Goal: Information Seeking & Learning: Find specific fact

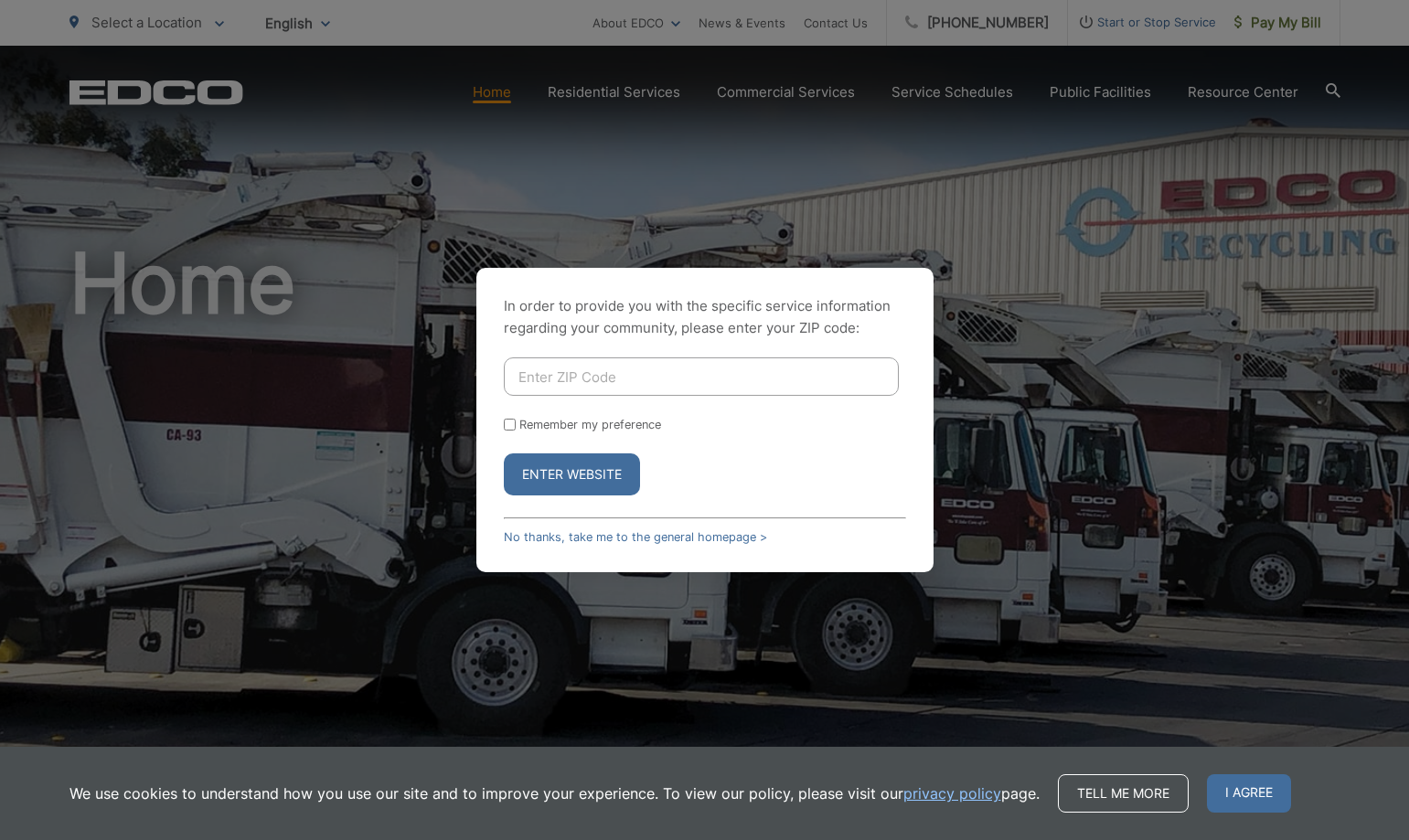
click at [630, 376] on input "Enter ZIP Code" at bounding box center [701, 376] width 395 height 38
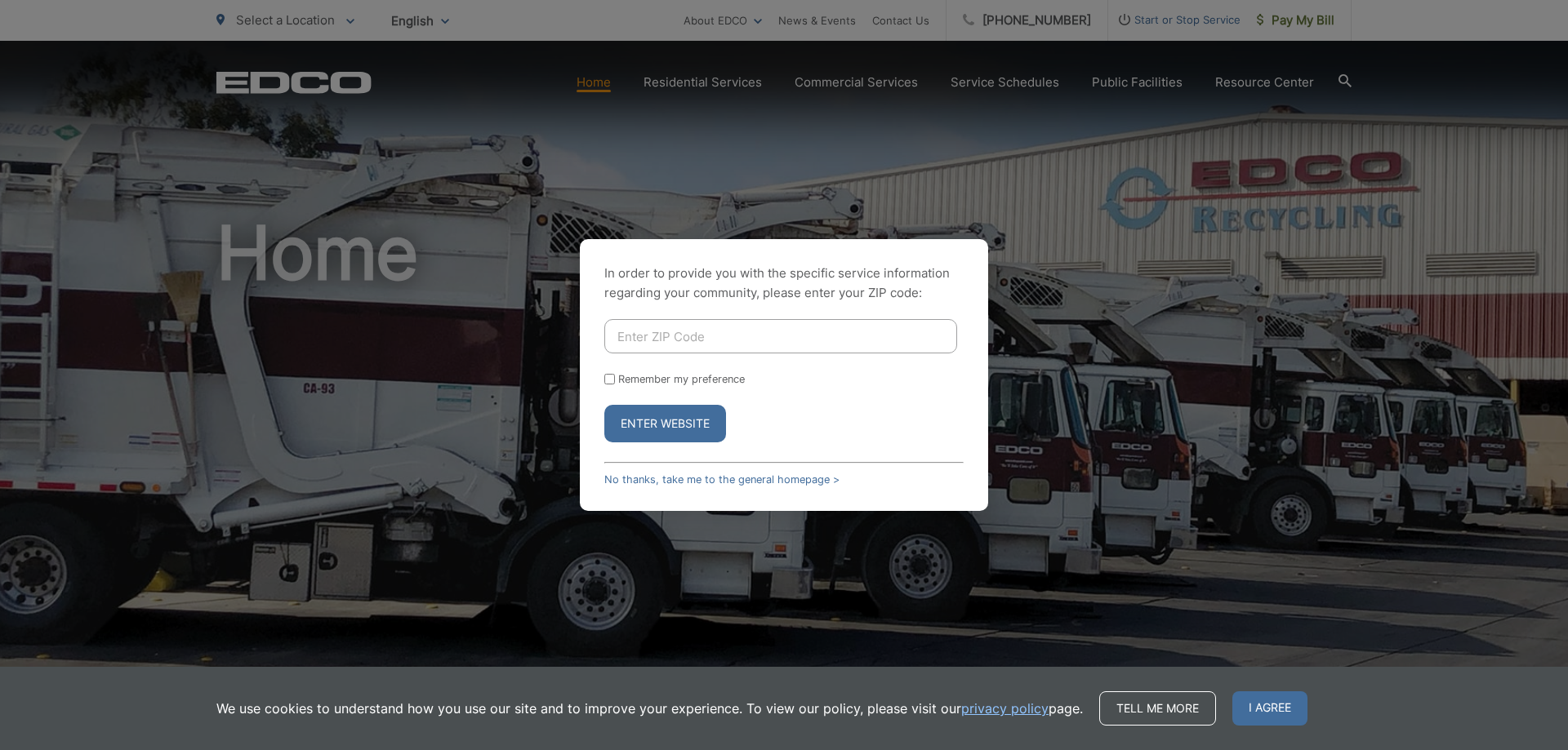
click at [907, 333] on input "Enter ZIP Code" at bounding box center [781, 336] width 353 height 34
type input "92091"
click at [605, 405] on button "Enter Website" at bounding box center [665, 423] width 121 height 37
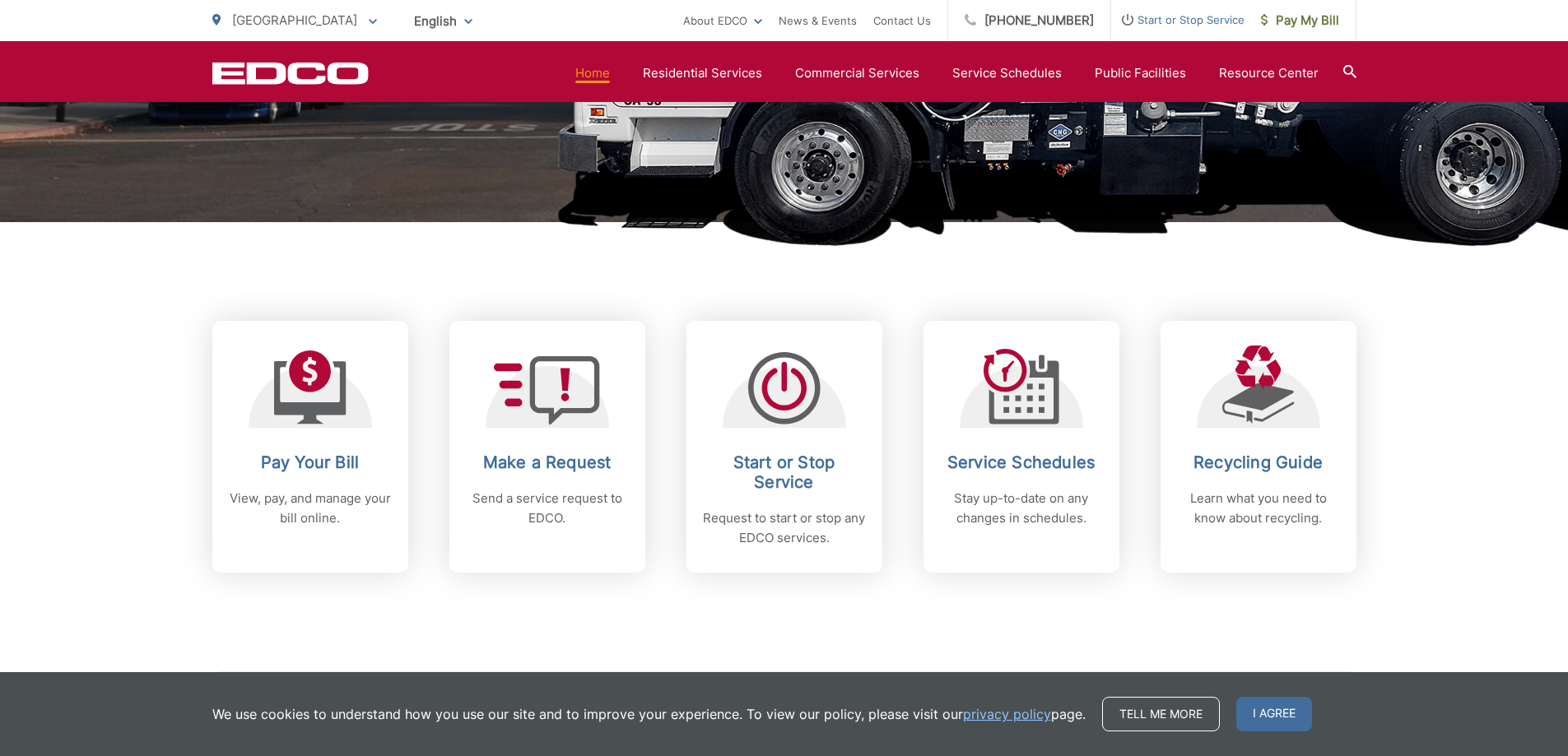
scroll to position [494, 0]
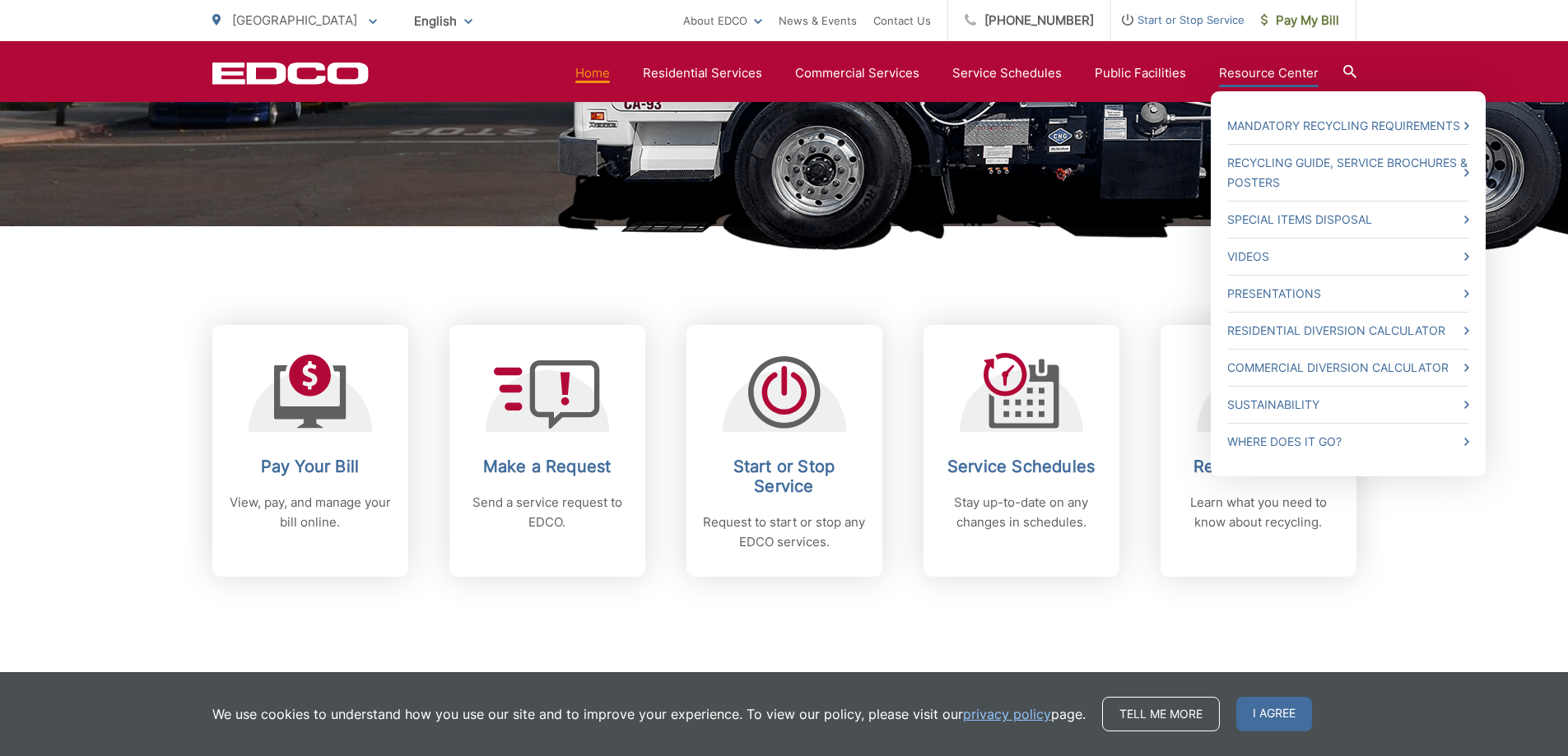
click at [1244, 75] on link "Resource Center" at bounding box center [1269, 74] width 100 height 20
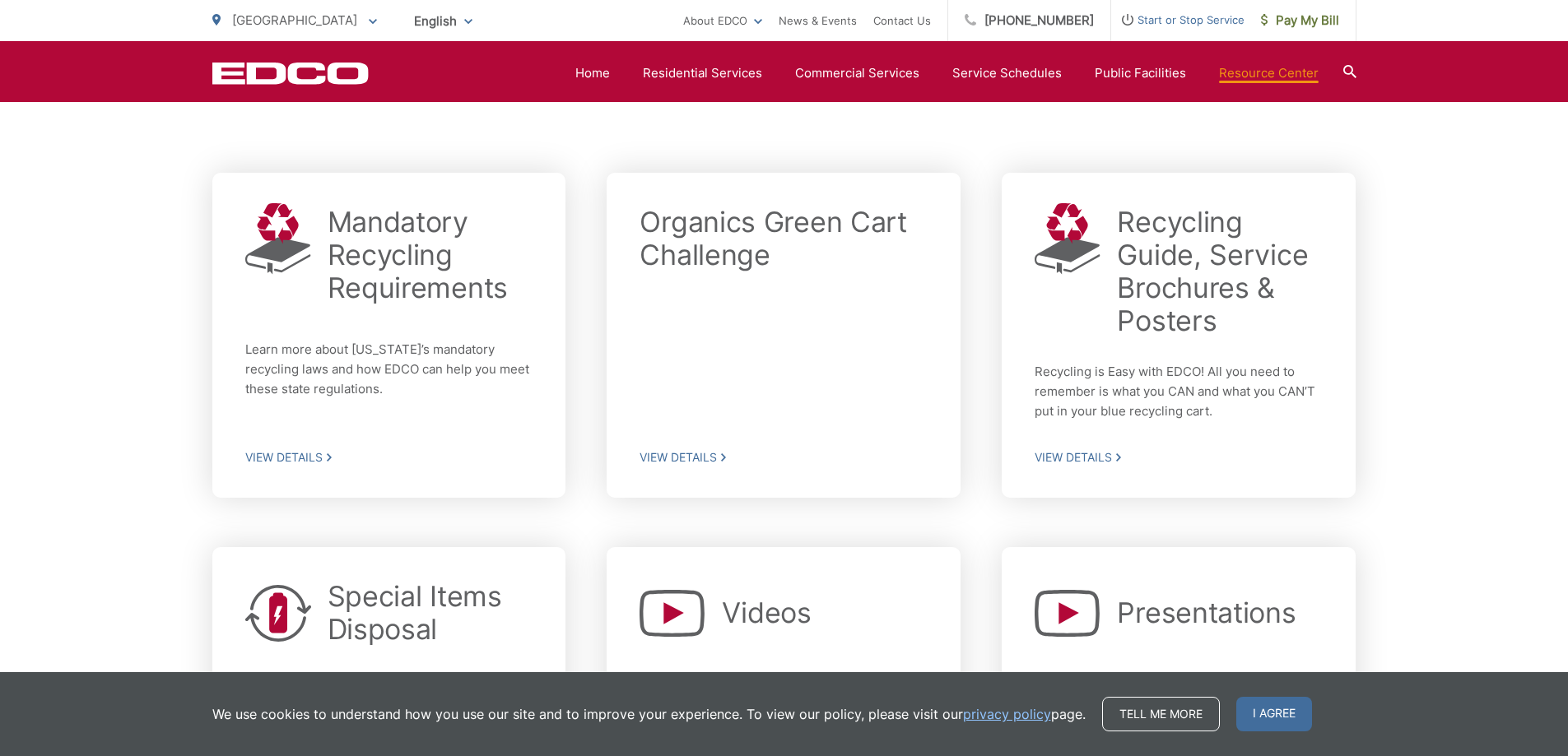
scroll to position [322, 0]
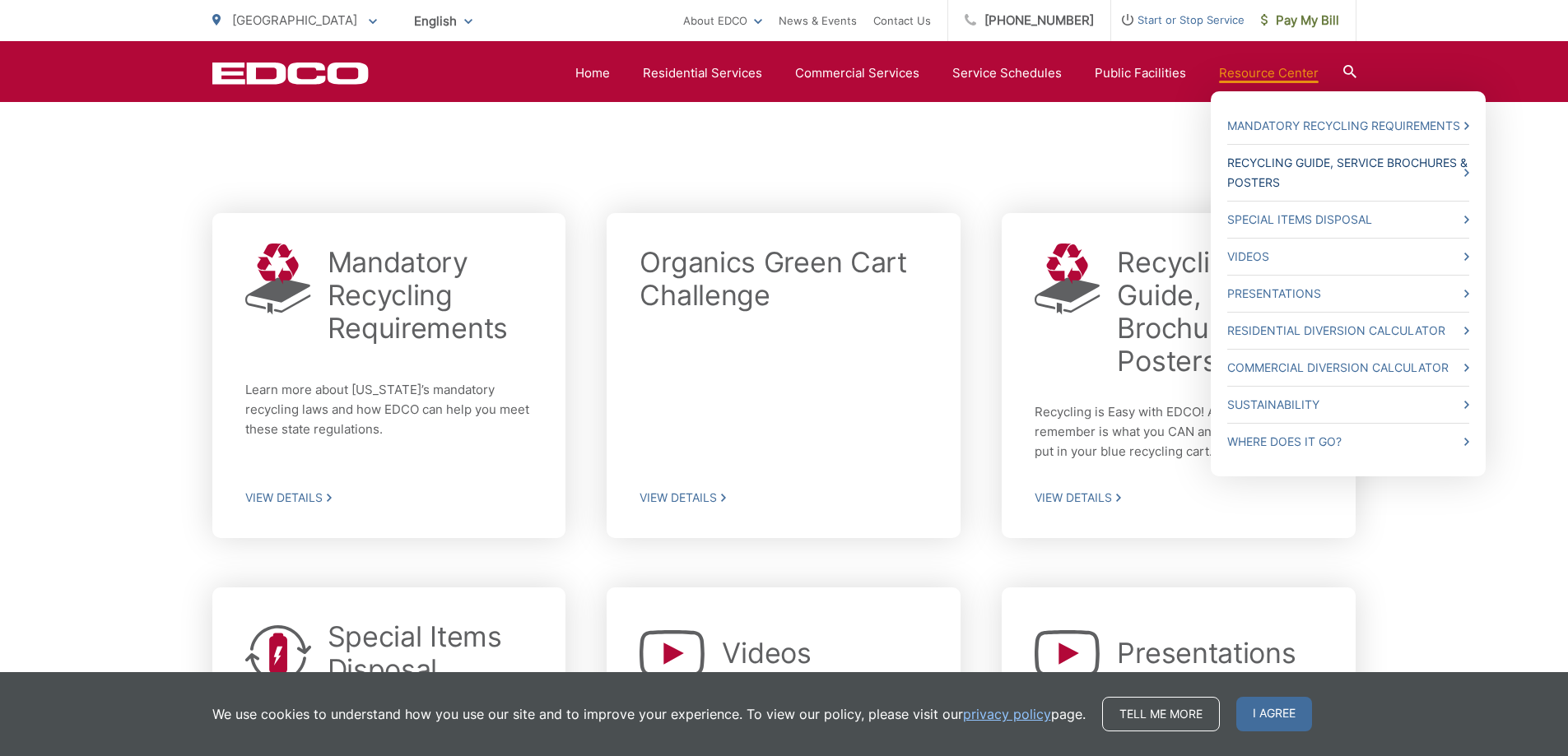
click at [1255, 163] on link "Recycling Guide, Service Brochures & Posters" at bounding box center [1348, 173] width 242 height 39
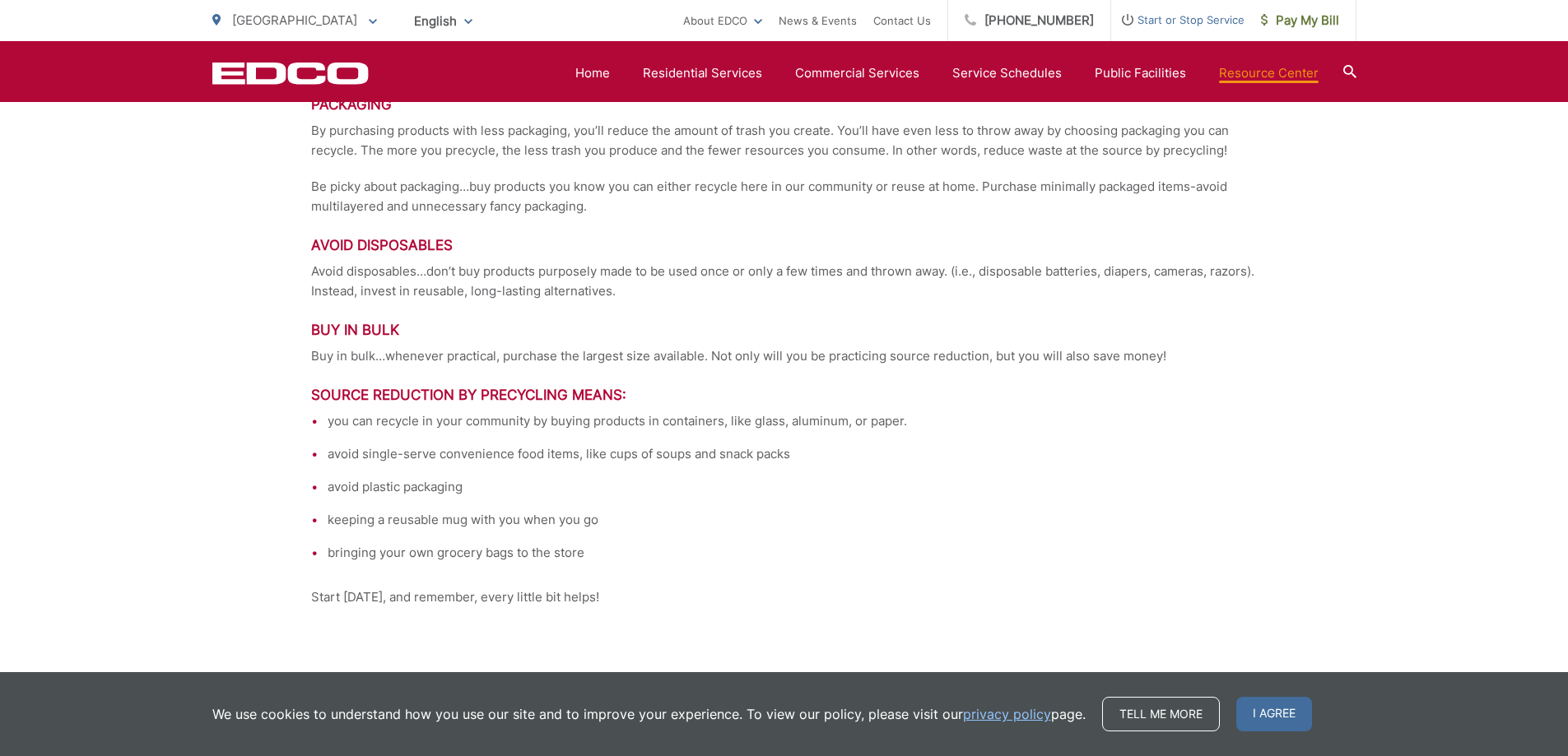
scroll to position [3632, 0]
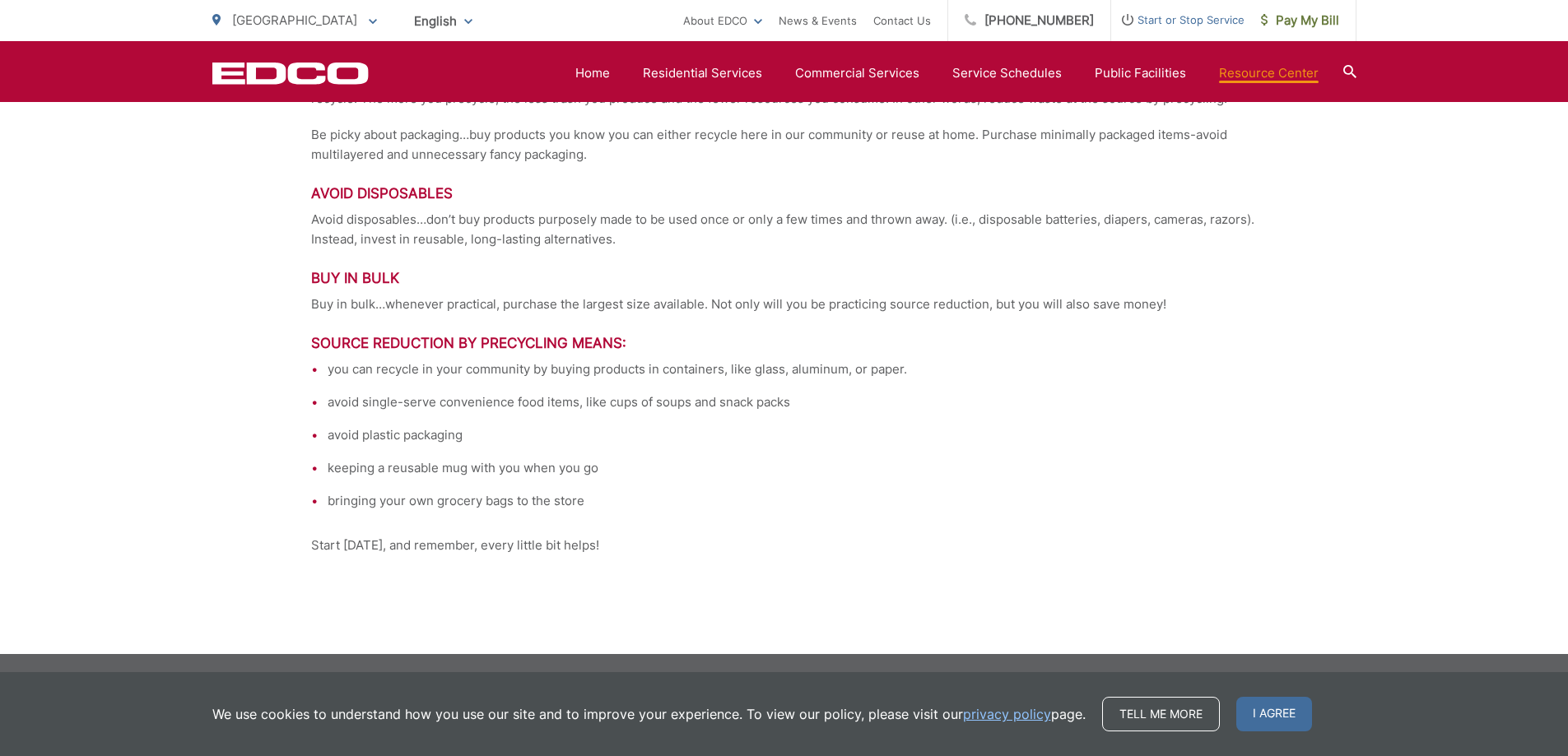
click at [1348, 66] on icon at bounding box center [1349, 72] width 13 height 13
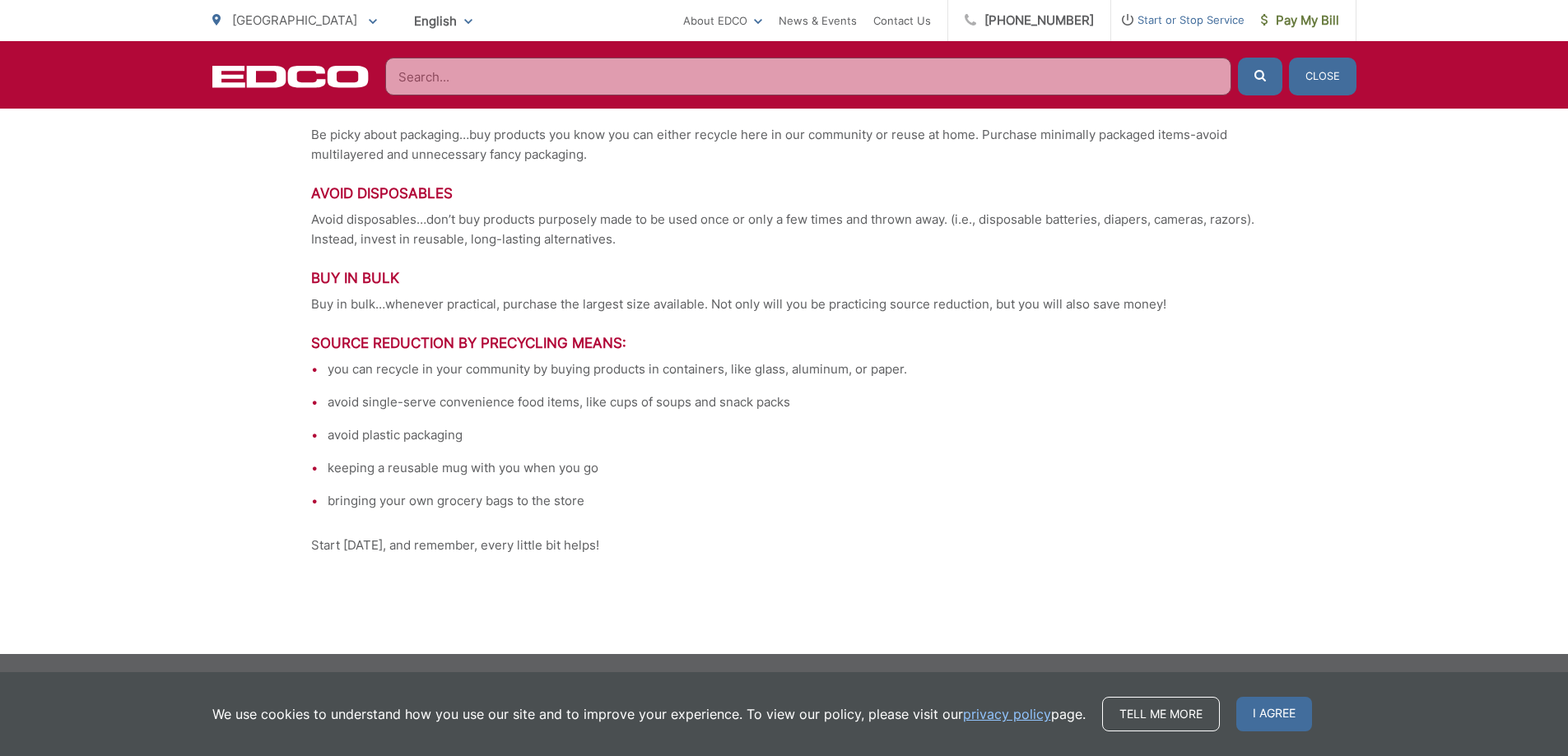
click at [1047, 76] on input "Search" at bounding box center [807, 76] width 846 height 38
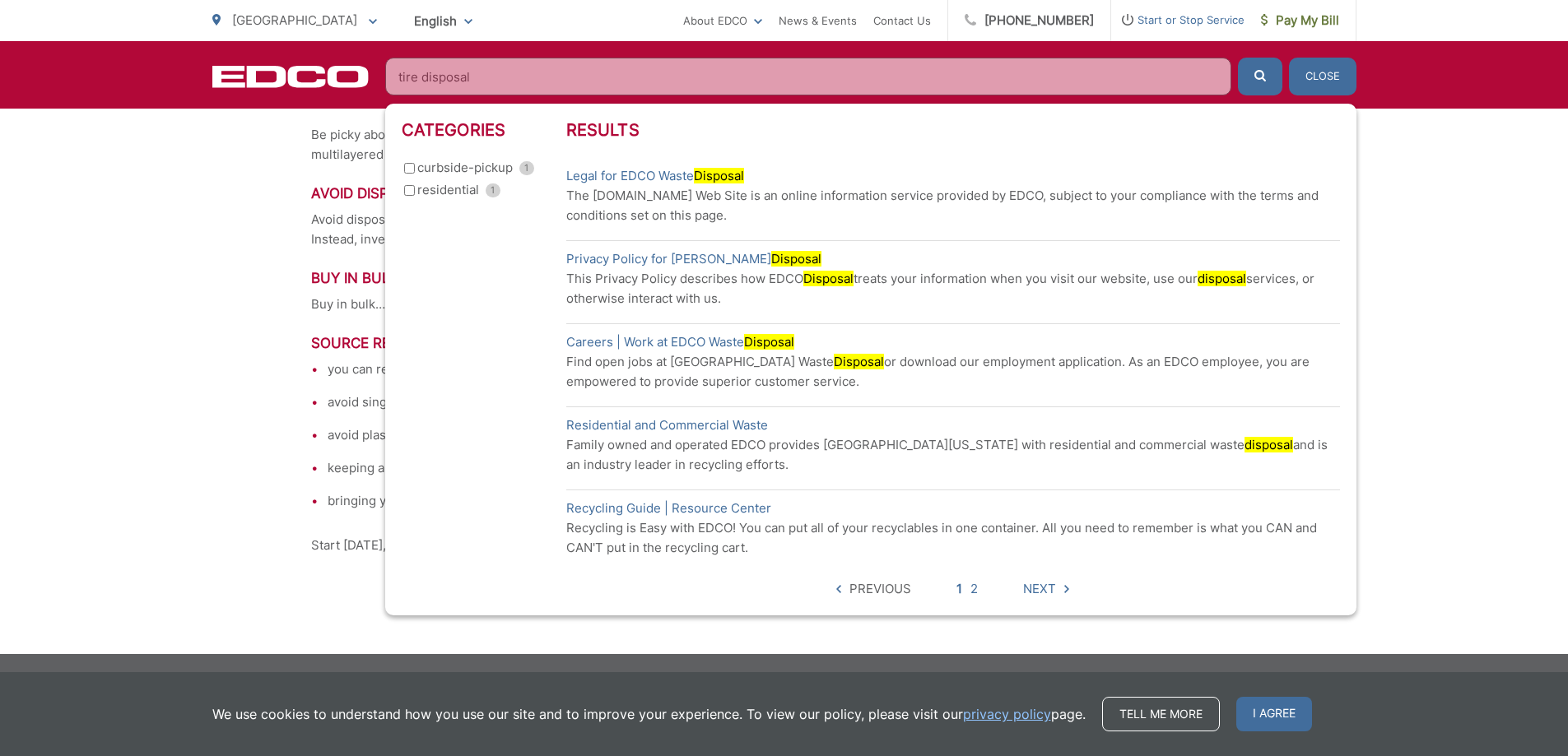
type input "tire disposal"
click at [1238, 58] on button "submit" at bounding box center [1260, 76] width 44 height 38
click at [1045, 589] on span "Next" at bounding box center [1039, 589] width 33 height 20
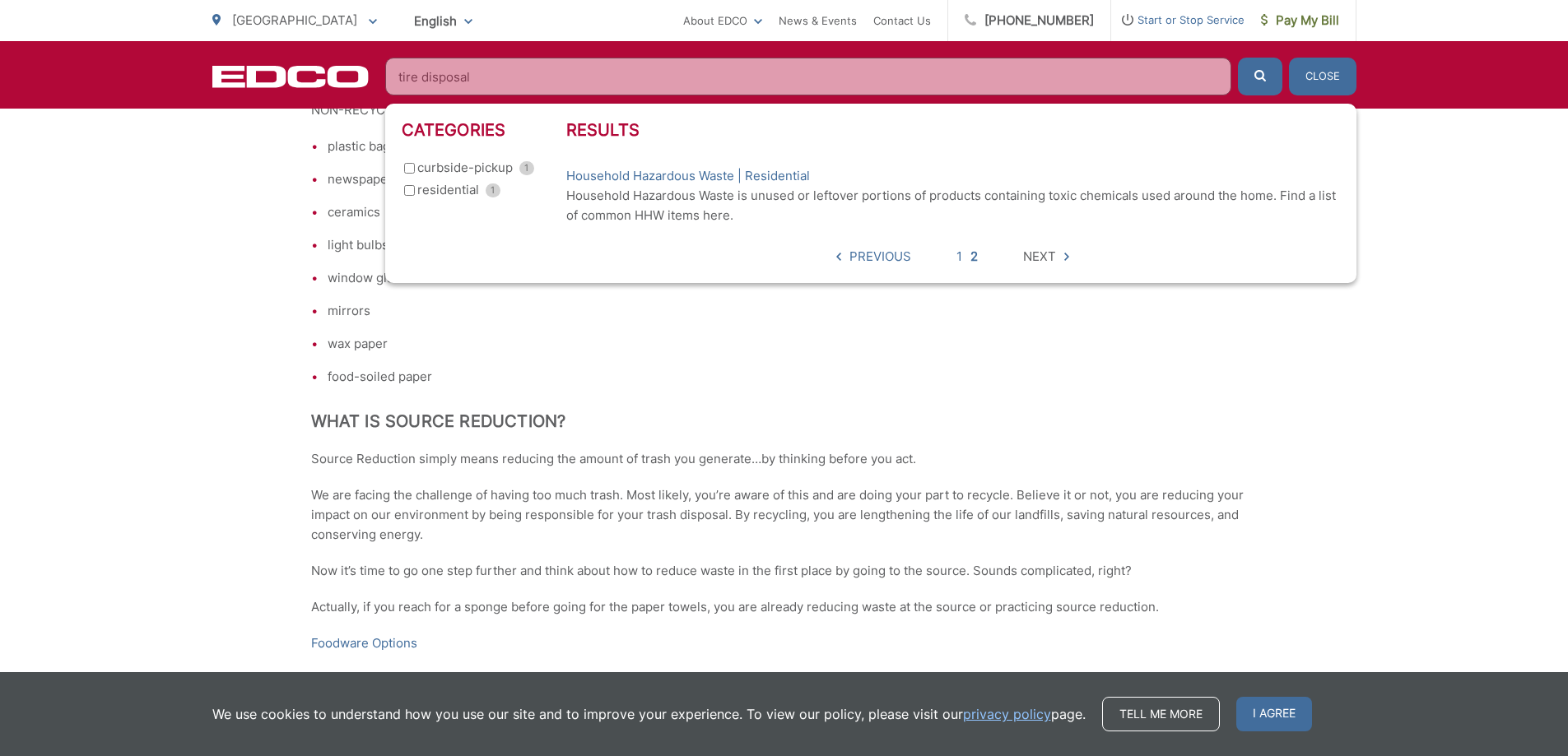
scroll to position [3621, 0]
